Goal: Navigation & Orientation: Find specific page/section

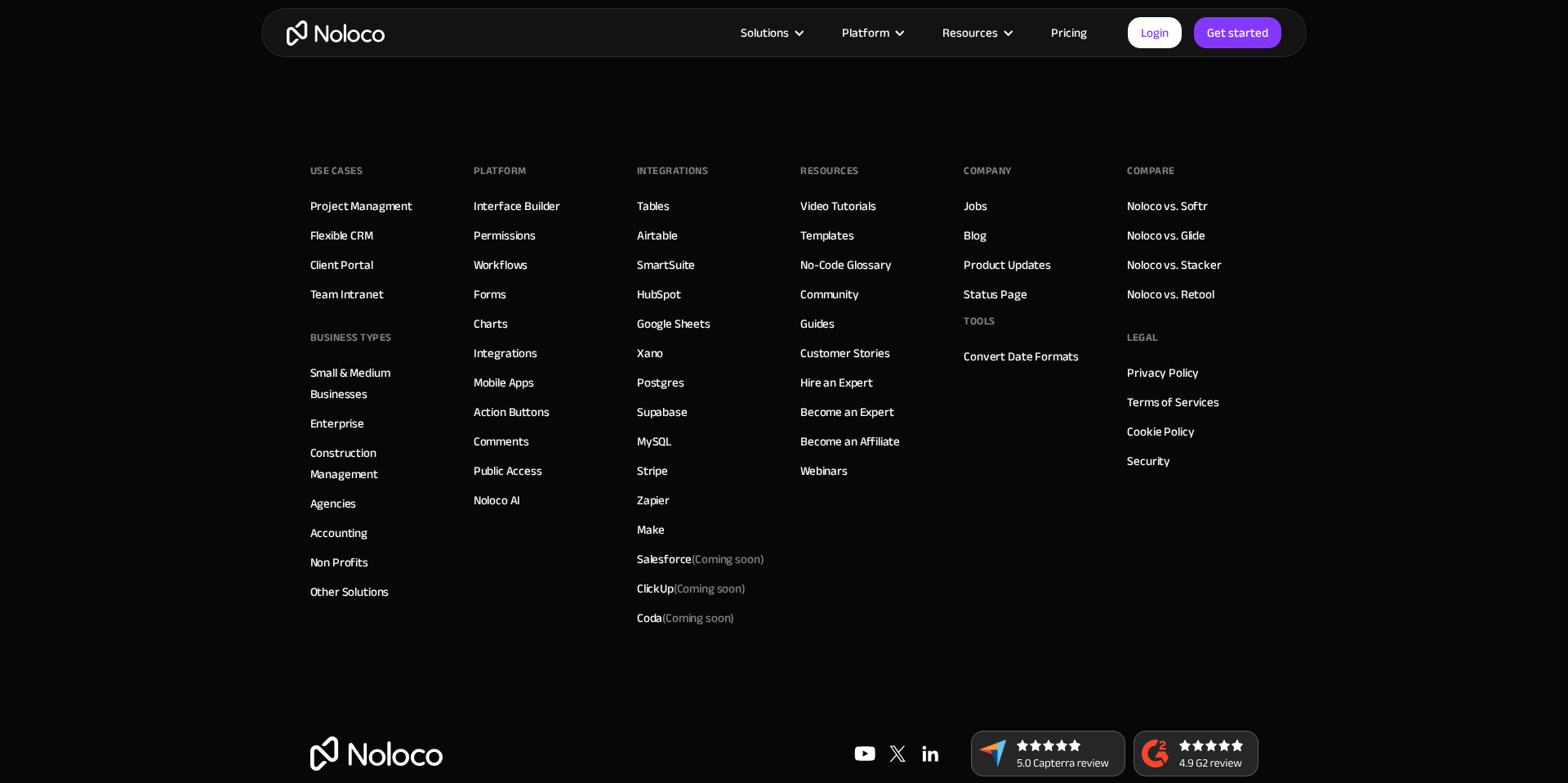
scroll to position [9392, 0]
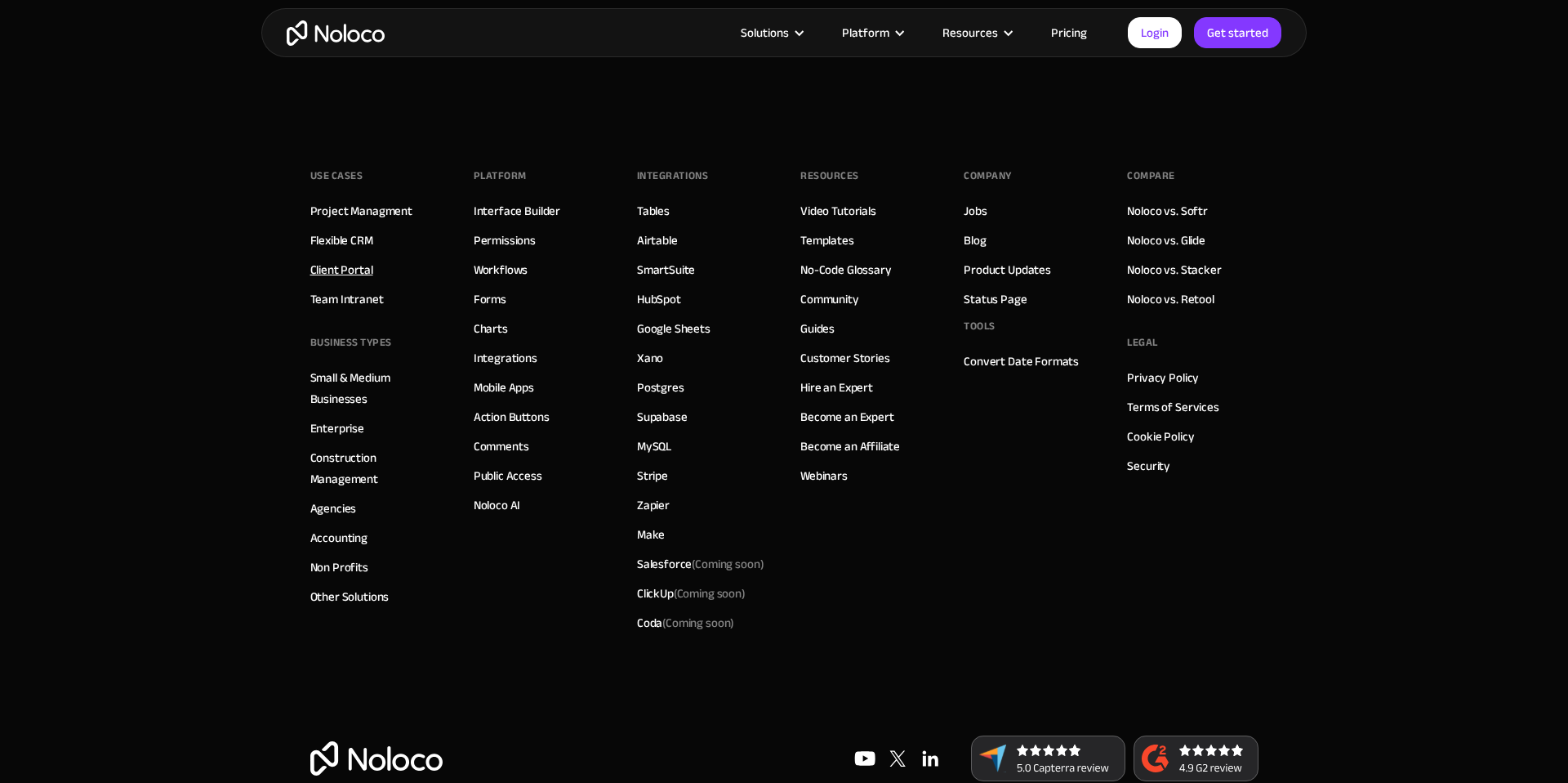
click at [354, 274] on link "Client Portal" at bounding box center [342, 269] width 63 height 21
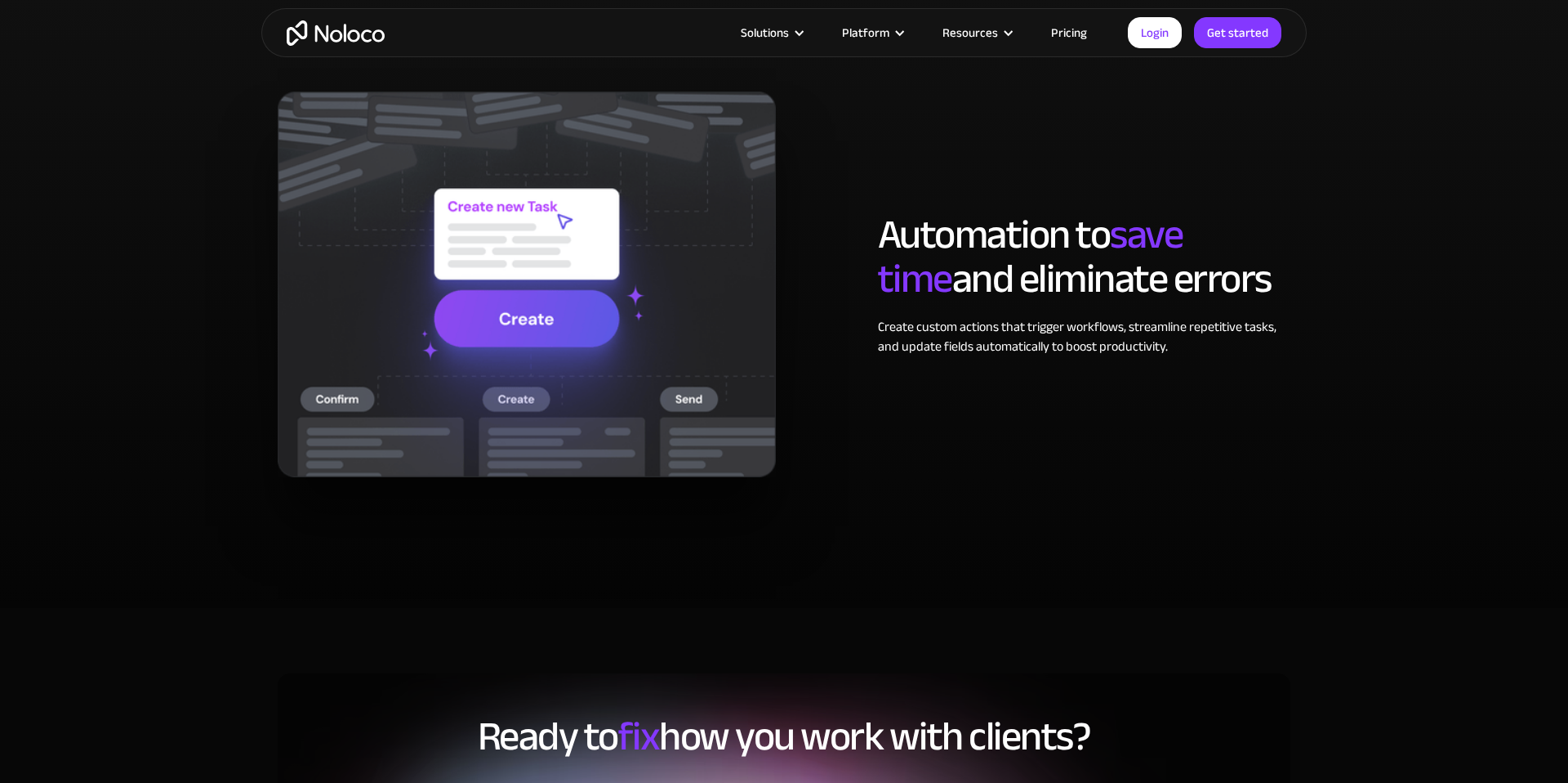
scroll to position [2211, 0]
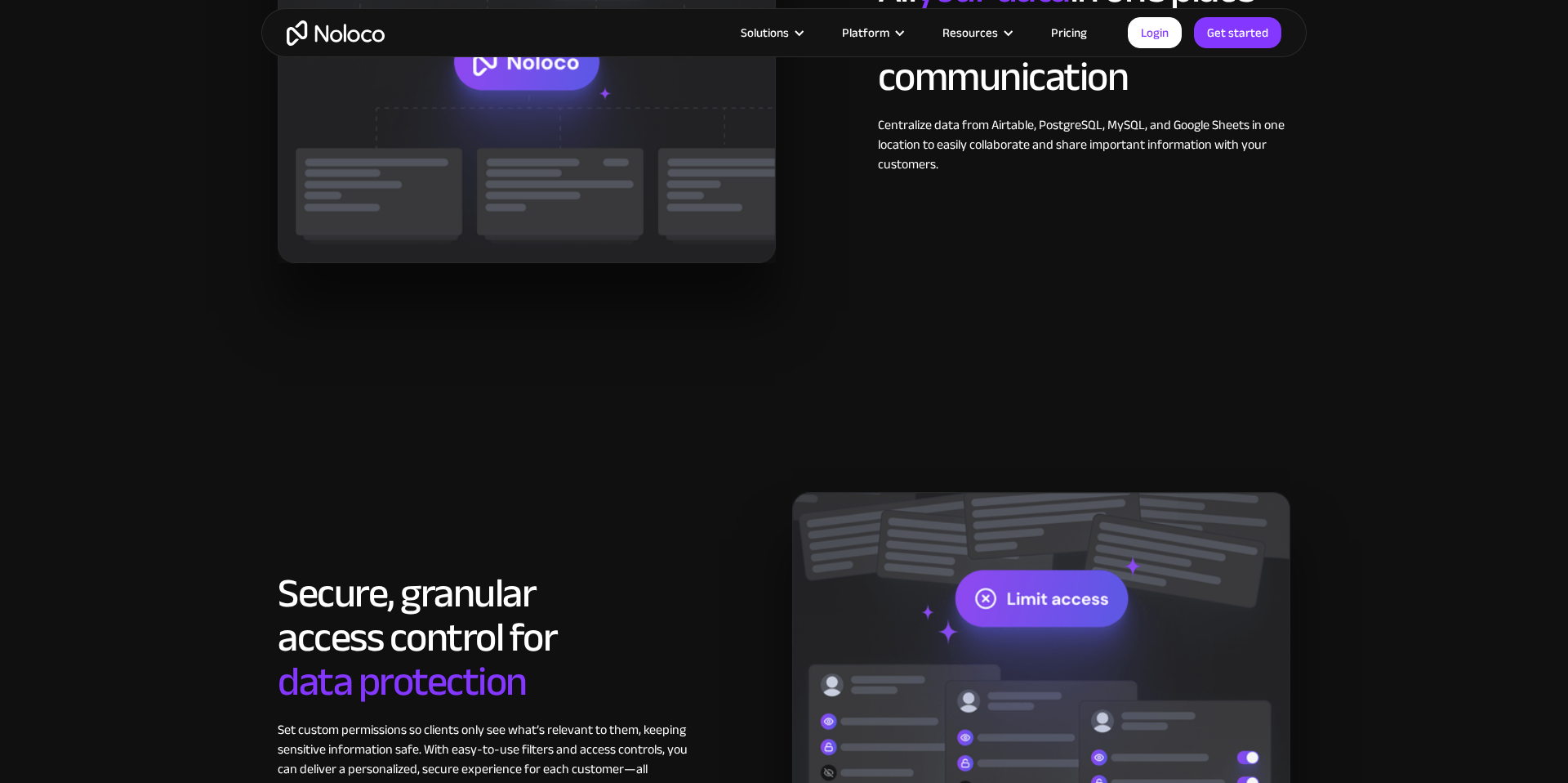
click at [1074, 33] on link "Pricing" at bounding box center [1068, 33] width 77 height 21
